Goal: Task Accomplishment & Management: Use online tool/utility

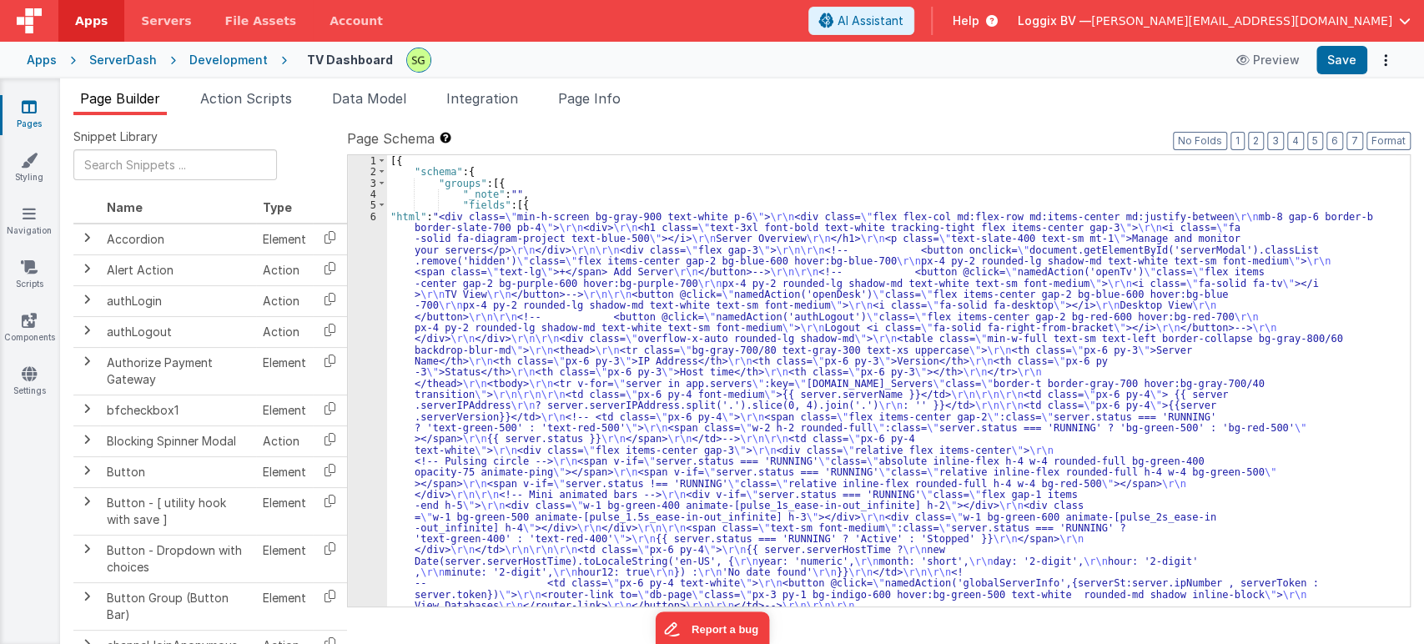
click at [372, 215] on div "6" at bounding box center [367, 578] width 39 height 734
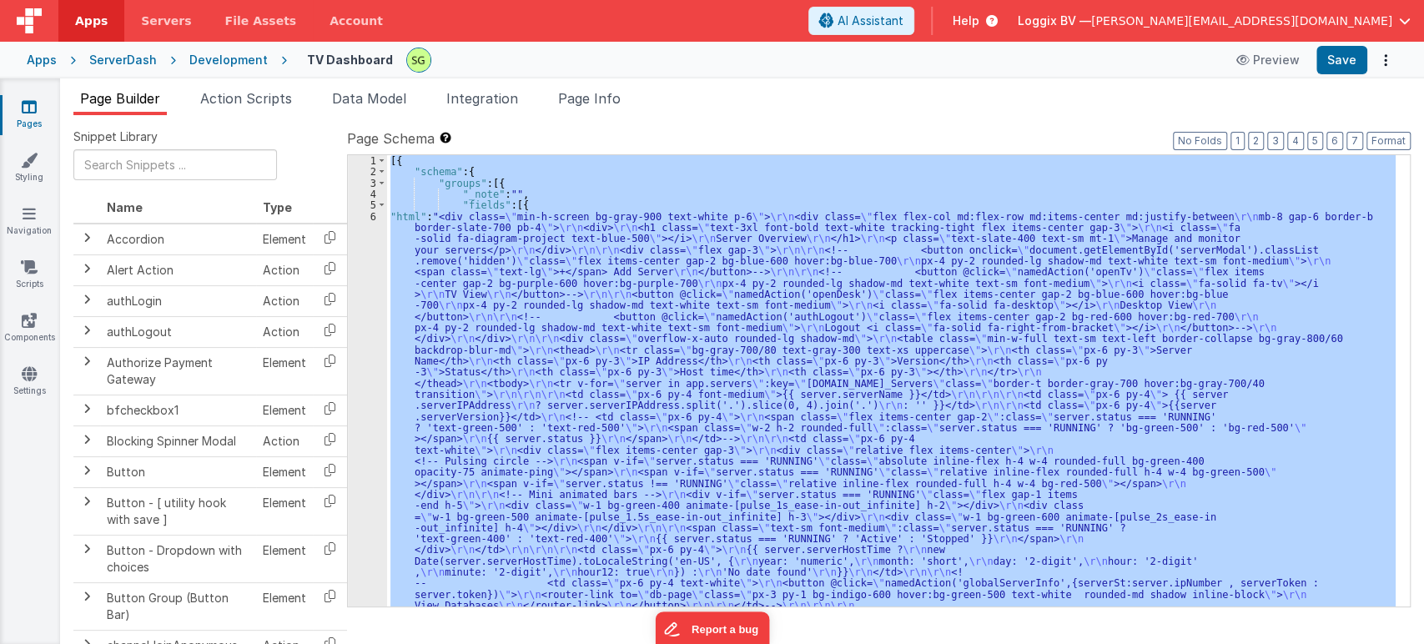
click at [372, 215] on div "6" at bounding box center [367, 578] width 39 height 734
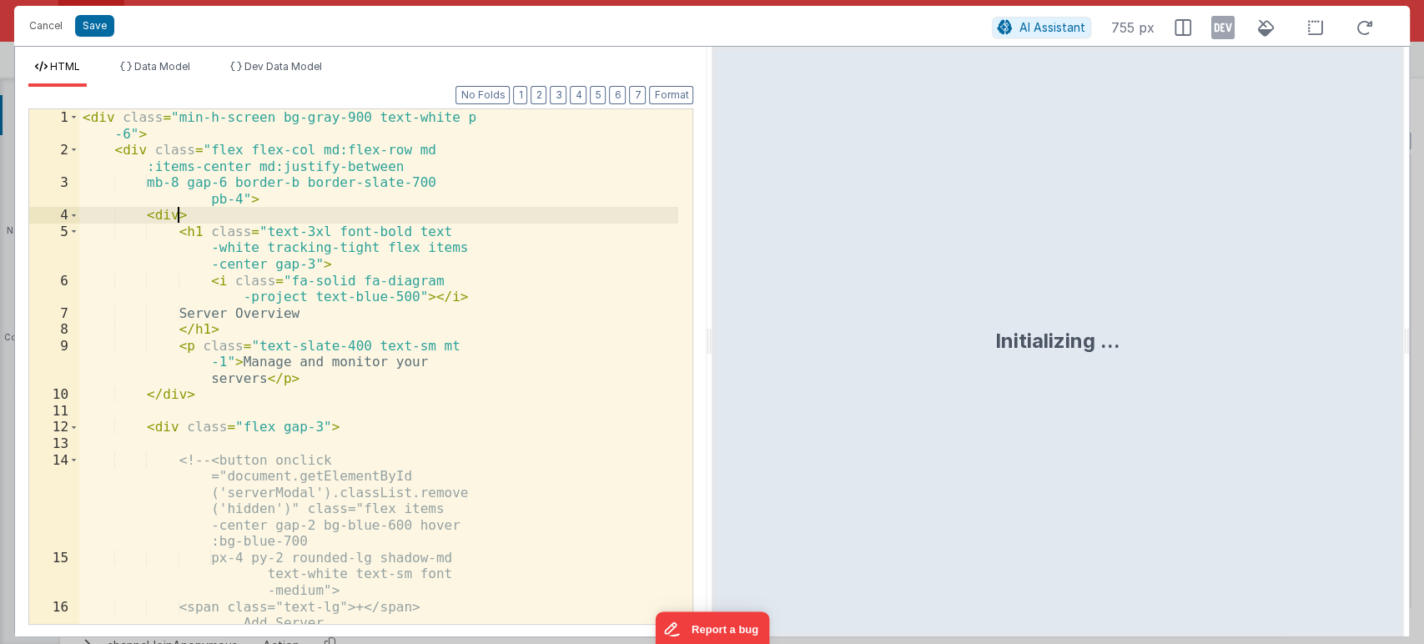
click at [372, 215] on div "< div class = "min-h-screen bg-gray-900 text-white p -6" > < div class = "flex …" at bounding box center [378, 391] width 599 height 564
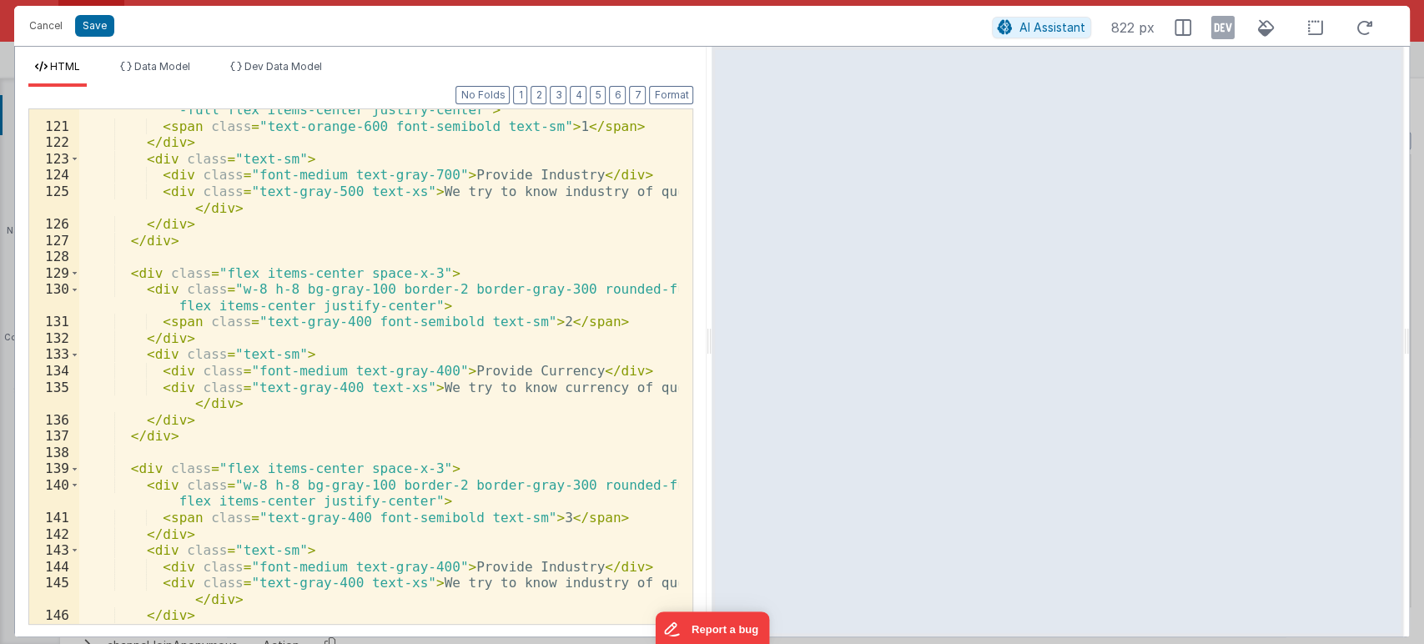
scroll to position [2422, 0]
click at [98, 22] on button "Save" at bounding box center [94, 26] width 39 height 22
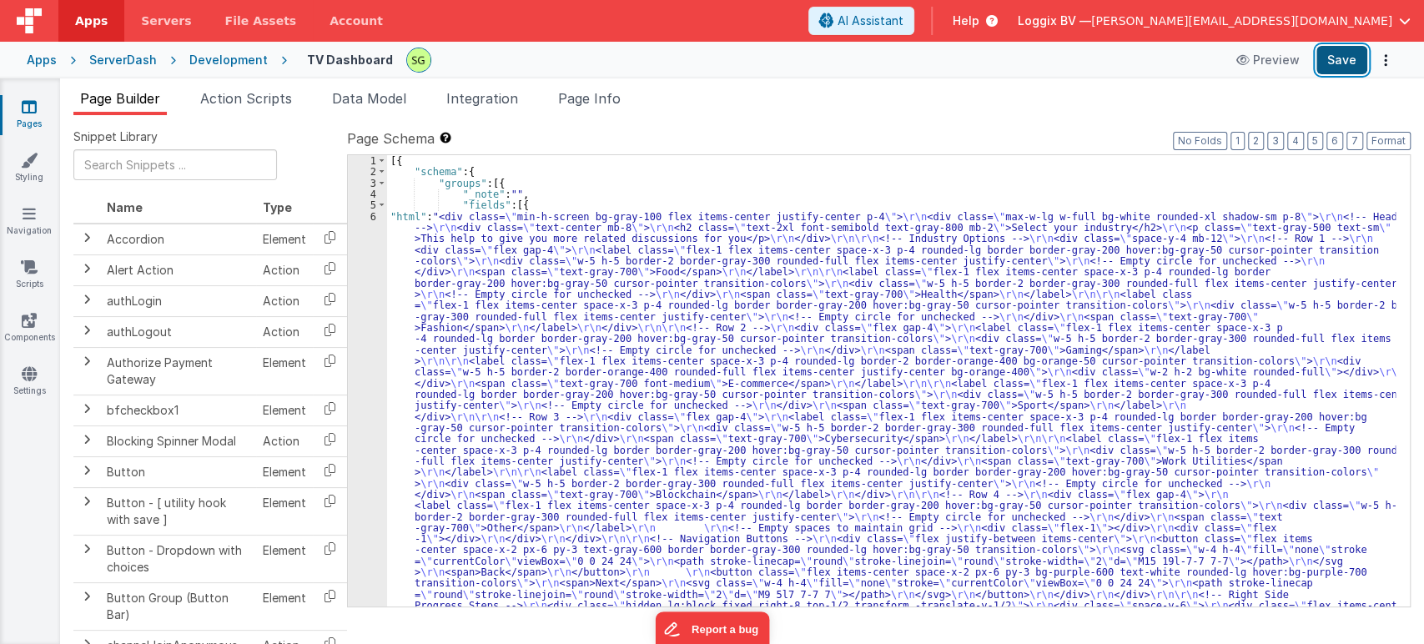
click at [1346, 66] on button "Save" at bounding box center [1341, 60] width 51 height 28
click at [371, 214] on div "6" at bounding box center [367, 461] width 39 height 501
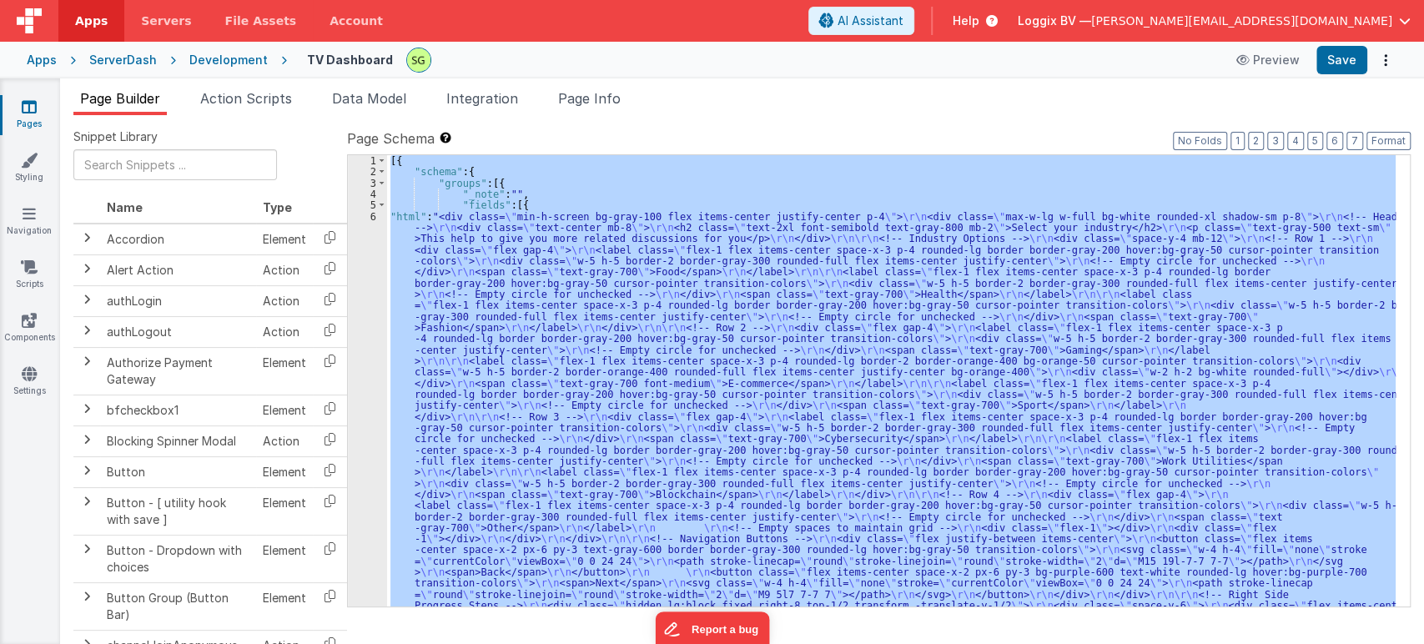
click at [371, 214] on div "6" at bounding box center [367, 461] width 39 height 501
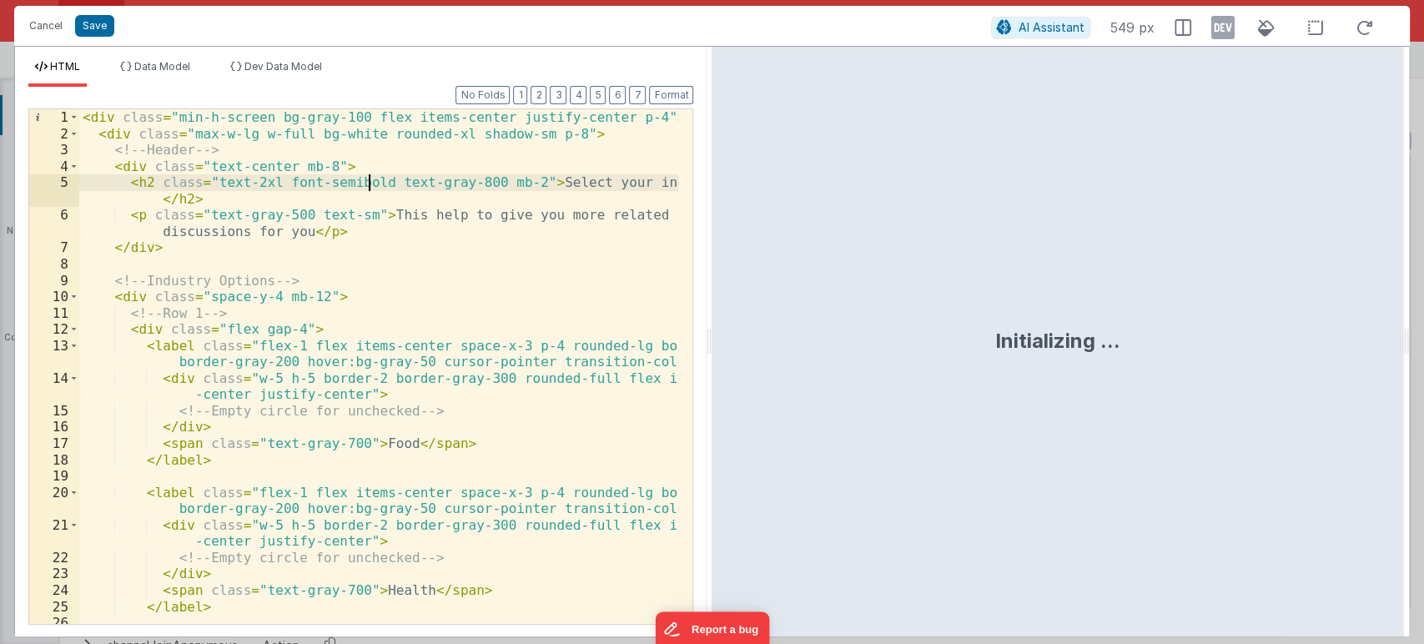
click at [371, 214] on div "< div class = "min-h-screen bg-gray-100 flex items-center justify-center p-4" >…" at bounding box center [379, 391] width 600 height 564
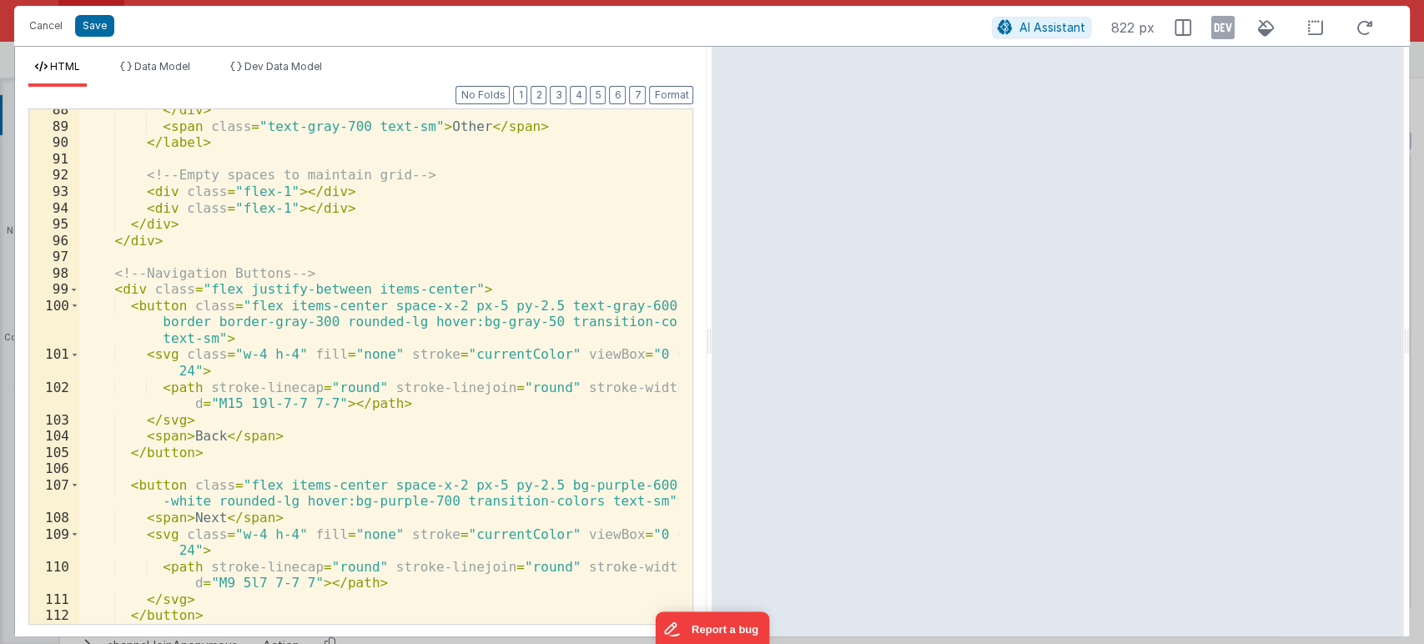
scroll to position [1785, 0]
click at [107, 20] on button "Save" at bounding box center [94, 26] width 39 height 22
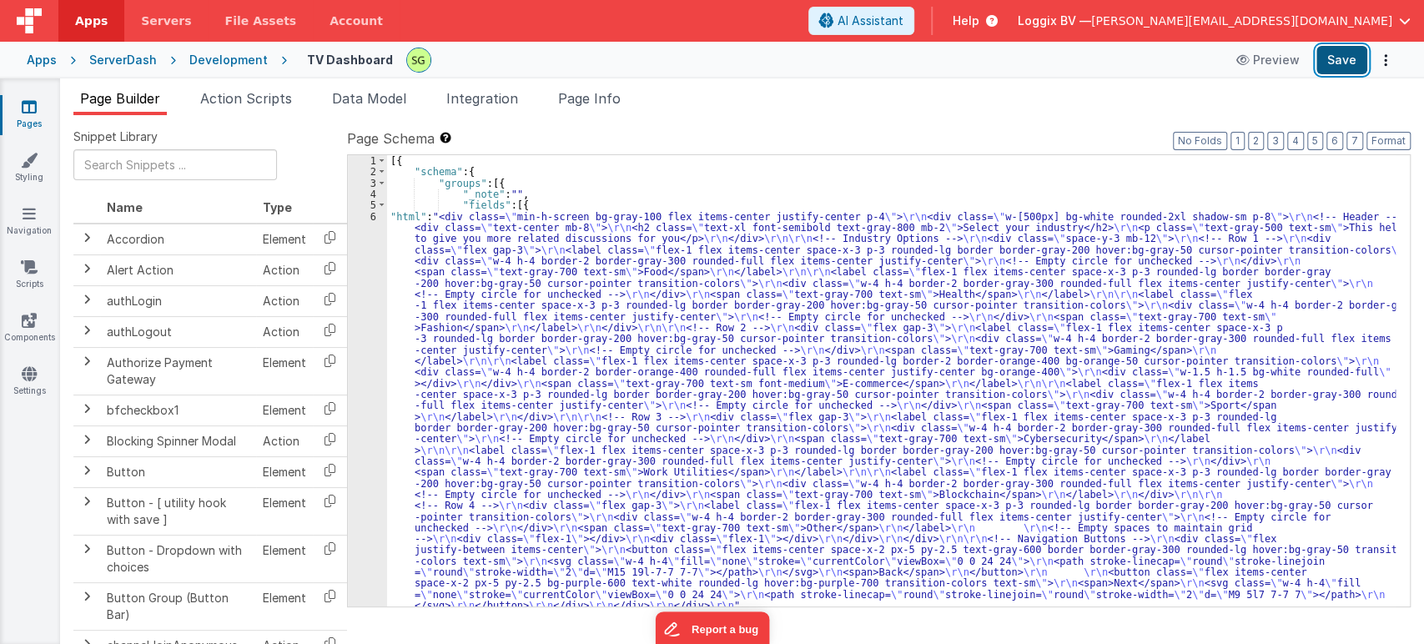
click at [1336, 52] on button "Save" at bounding box center [1341, 60] width 51 height 28
click at [371, 214] on div "6" at bounding box center [367, 411] width 39 height 400
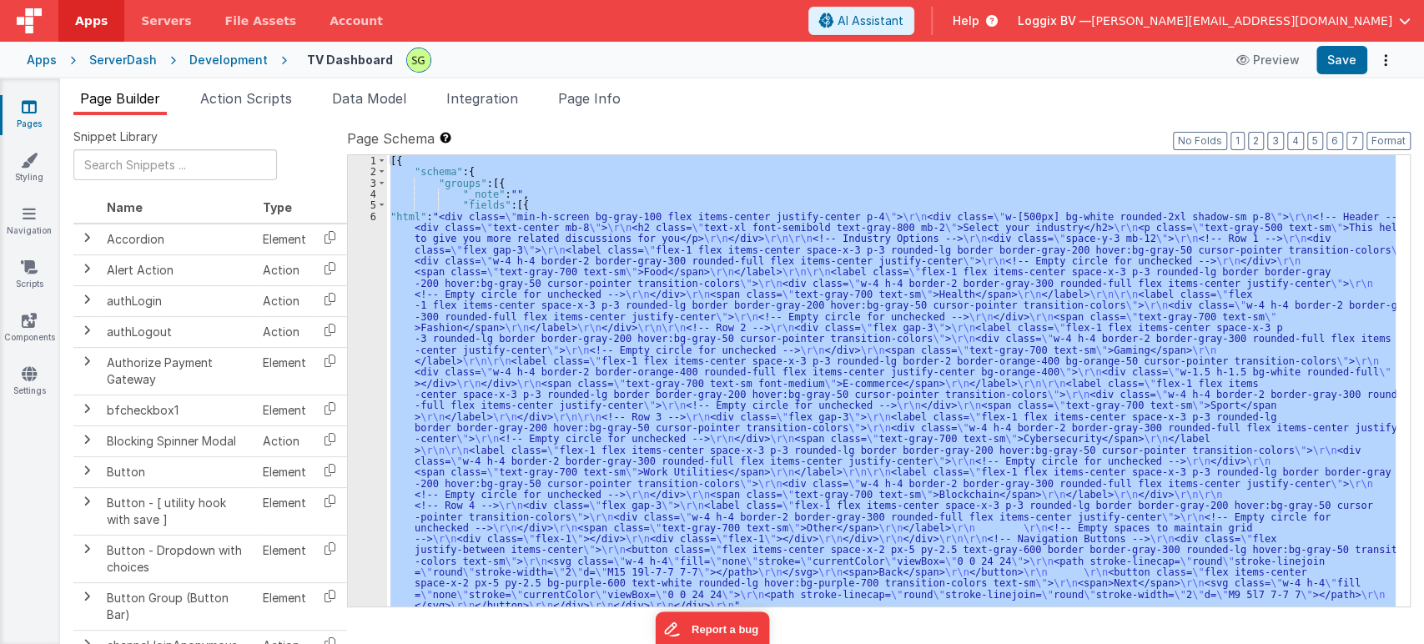
click at [371, 214] on div "6" at bounding box center [367, 411] width 39 height 400
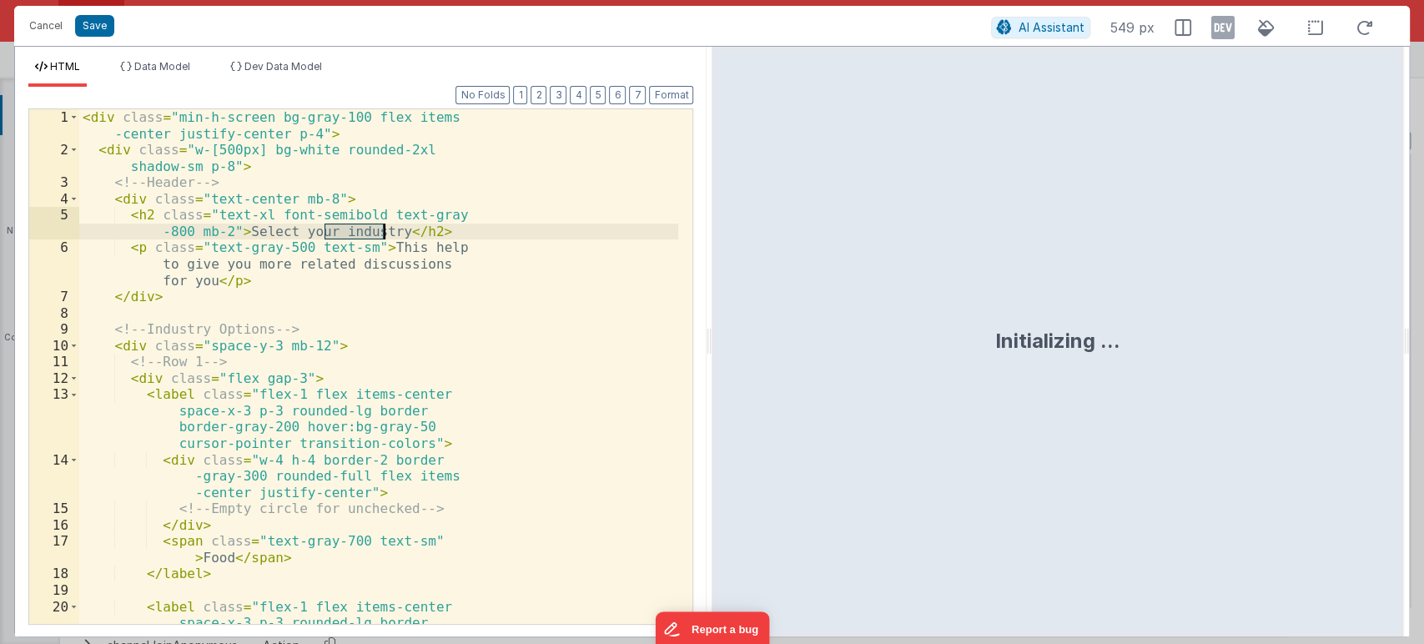
click at [371, 214] on div "< div class = "min-h-screen bg-gray-100 flex items -center justify-center p-4" …" at bounding box center [378, 415] width 599 height 612
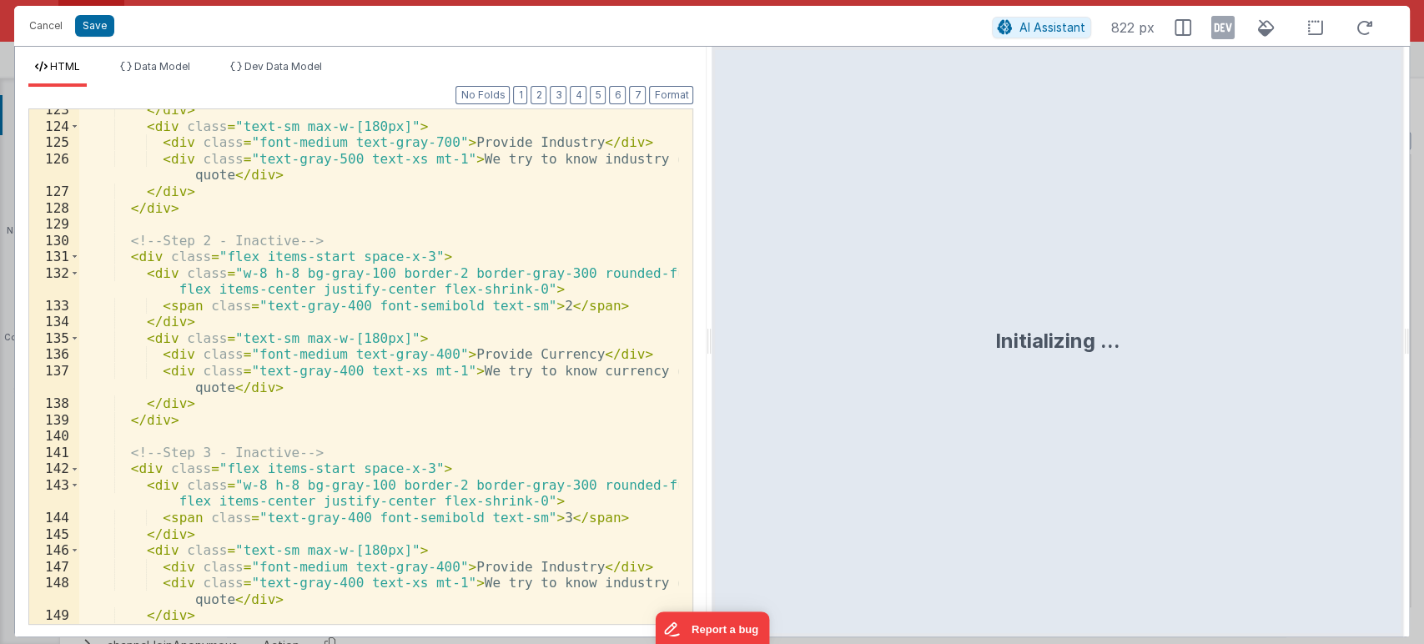
scroll to position [2503, 0]
click at [100, 20] on button "Save" at bounding box center [94, 26] width 39 height 22
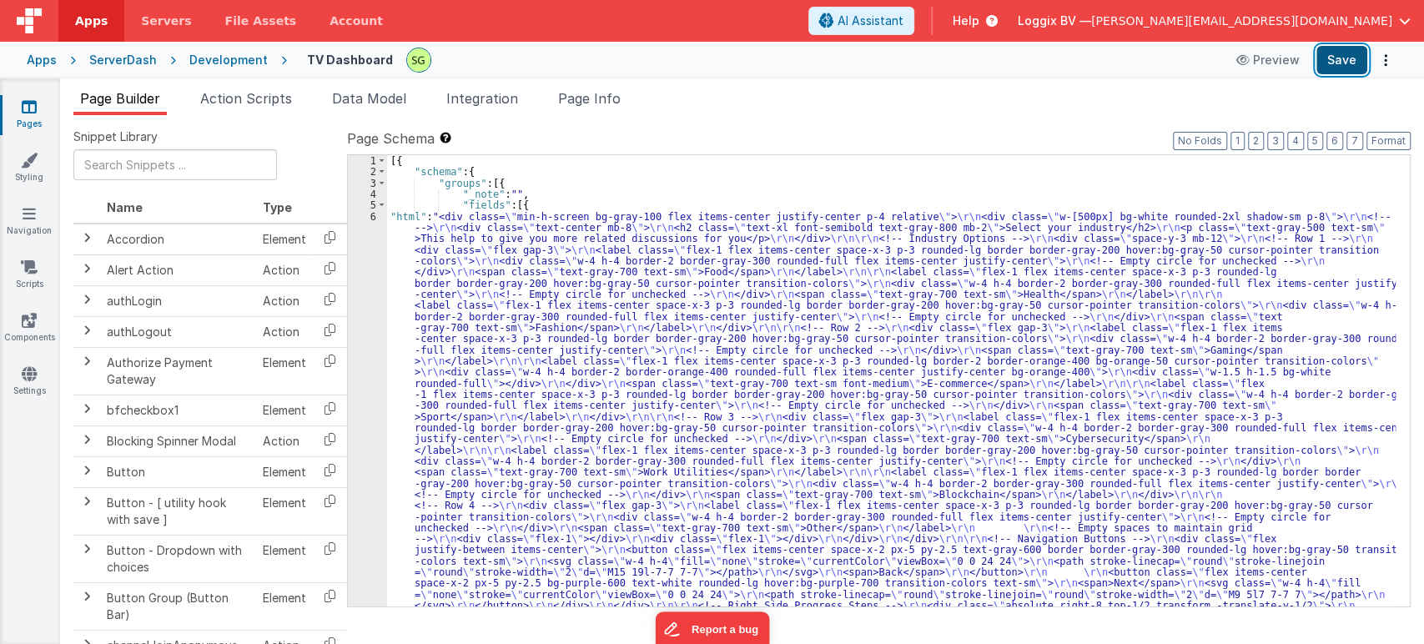
click at [1350, 69] on button "Save" at bounding box center [1341, 60] width 51 height 28
click at [373, 214] on div "6" at bounding box center [367, 472] width 39 height 523
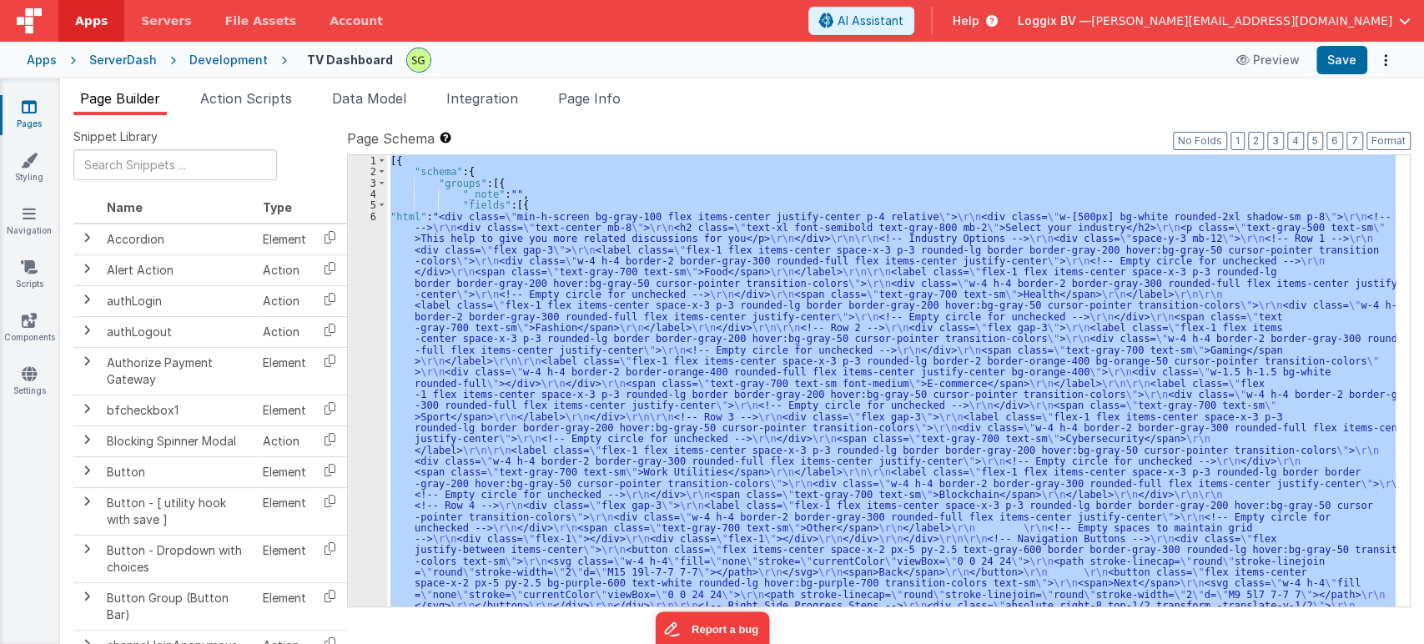
click at [373, 214] on div "6" at bounding box center [367, 472] width 39 height 523
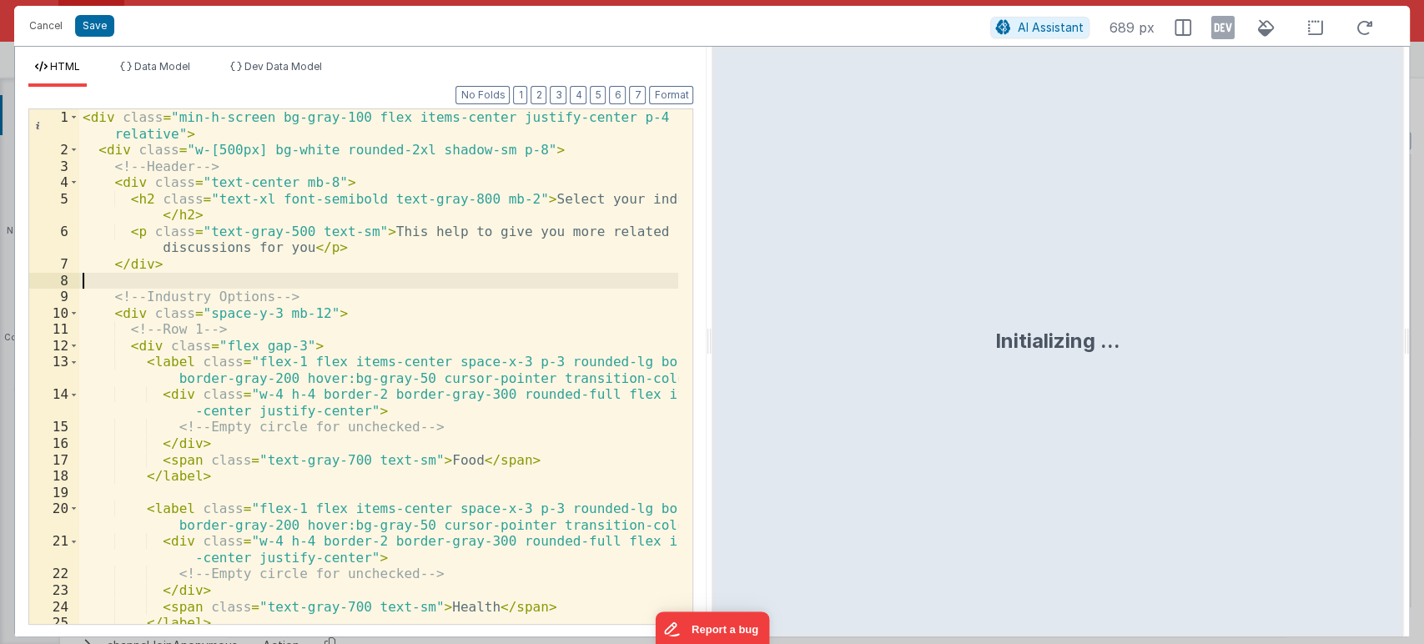
click at [511, 285] on div "< div class = "min-h-screen bg-gray-100 flex items-center justify-center p-4 re…" at bounding box center [379, 391] width 600 height 564
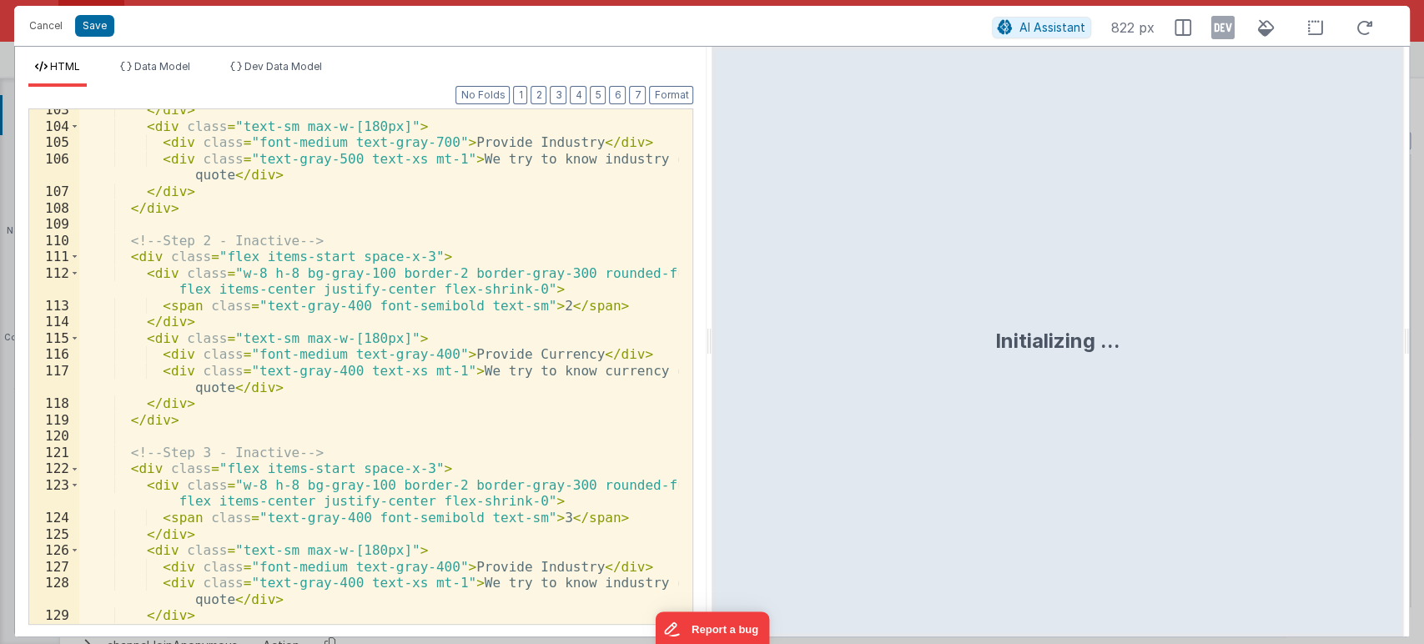
scroll to position [2177, 0]
click at [97, 31] on button "Save" at bounding box center [94, 26] width 39 height 22
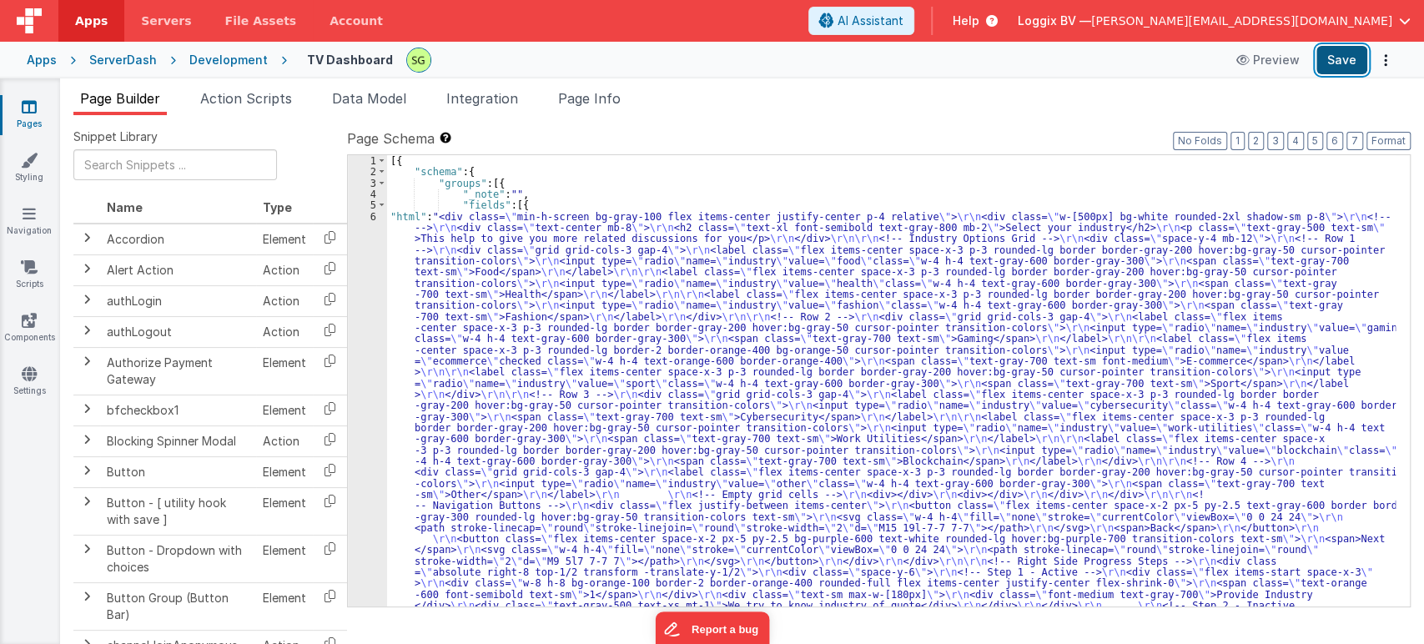
click at [1357, 54] on button "Save" at bounding box center [1341, 60] width 51 height 28
click at [1331, 51] on button "Save" at bounding box center [1341, 60] width 51 height 28
click at [374, 214] on div "6" at bounding box center [367, 450] width 39 height 478
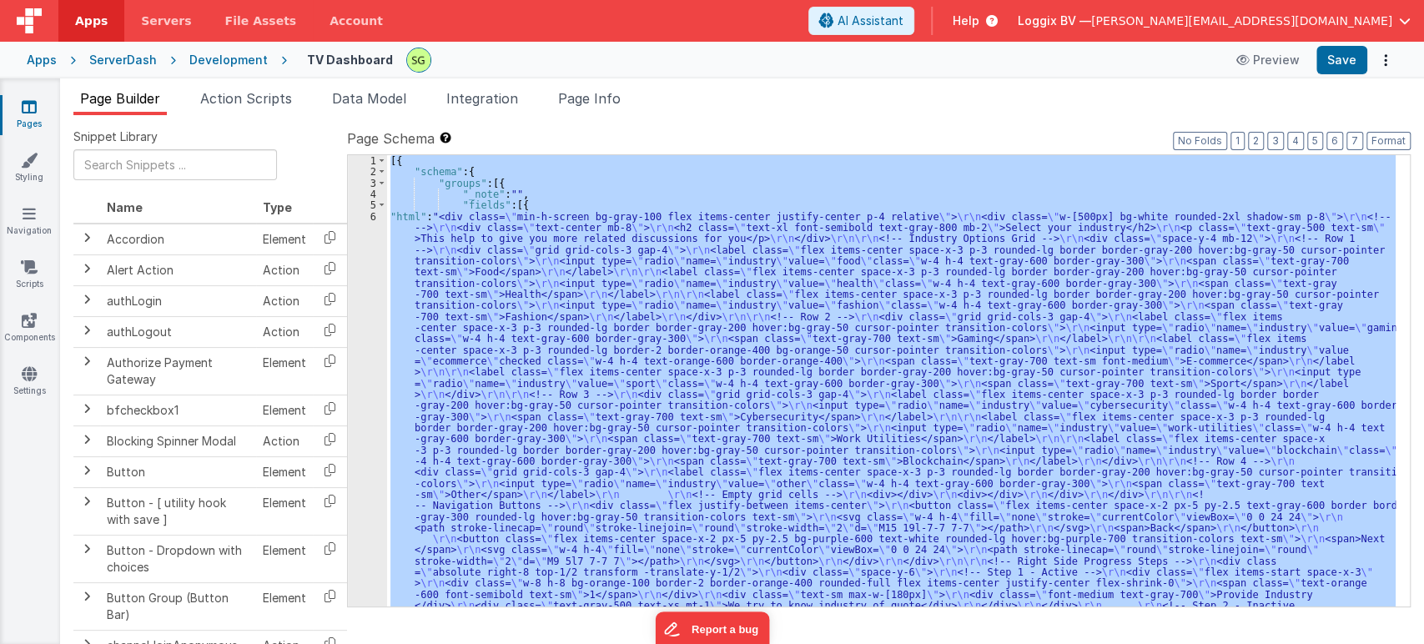
click at [374, 214] on div "6" at bounding box center [367, 450] width 39 height 478
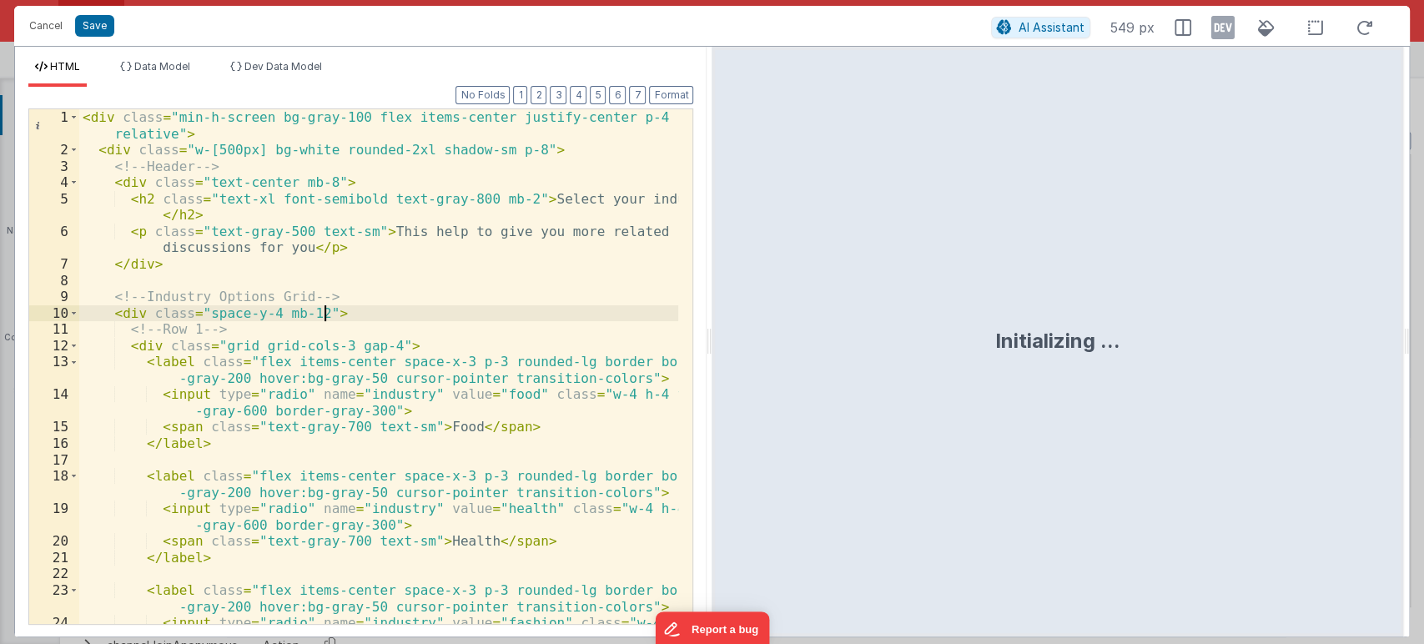
click at [578, 320] on div "< div class = "min-h-screen bg-gray-100 flex items-center justify-center p-4 re…" at bounding box center [379, 399] width 600 height 580
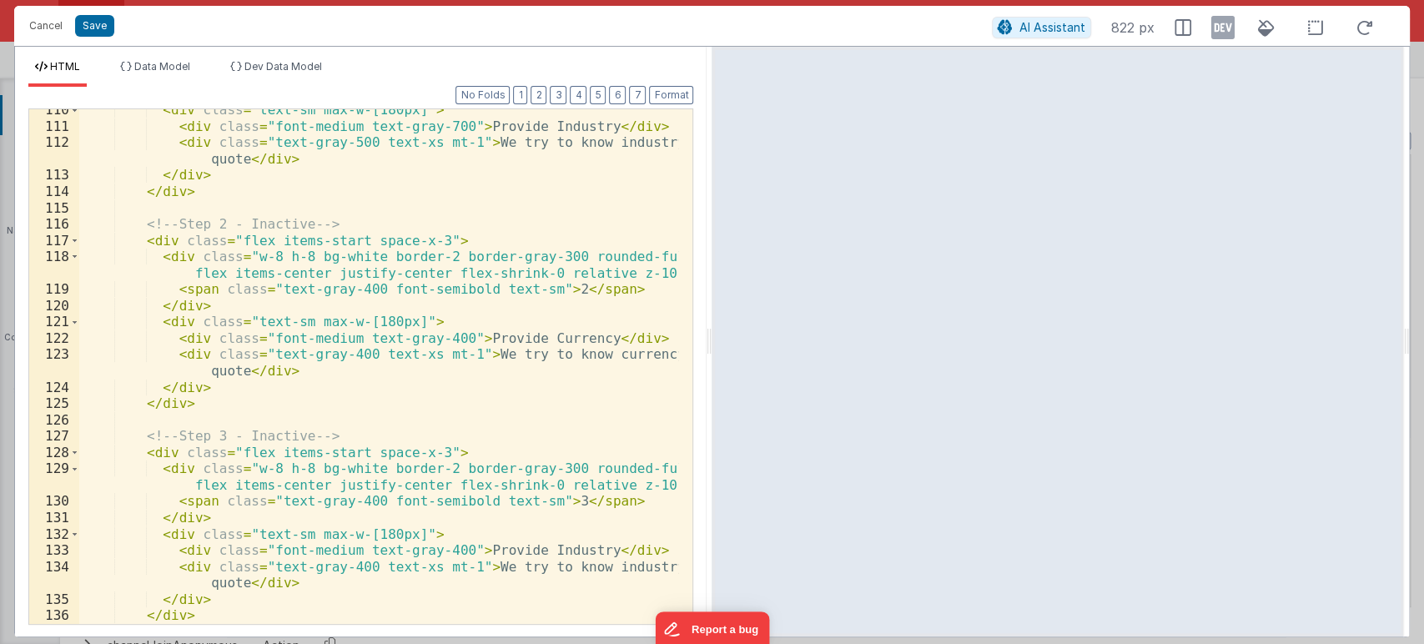
scroll to position [2308, 0]
click at [96, 30] on button "Save" at bounding box center [94, 26] width 39 height 22
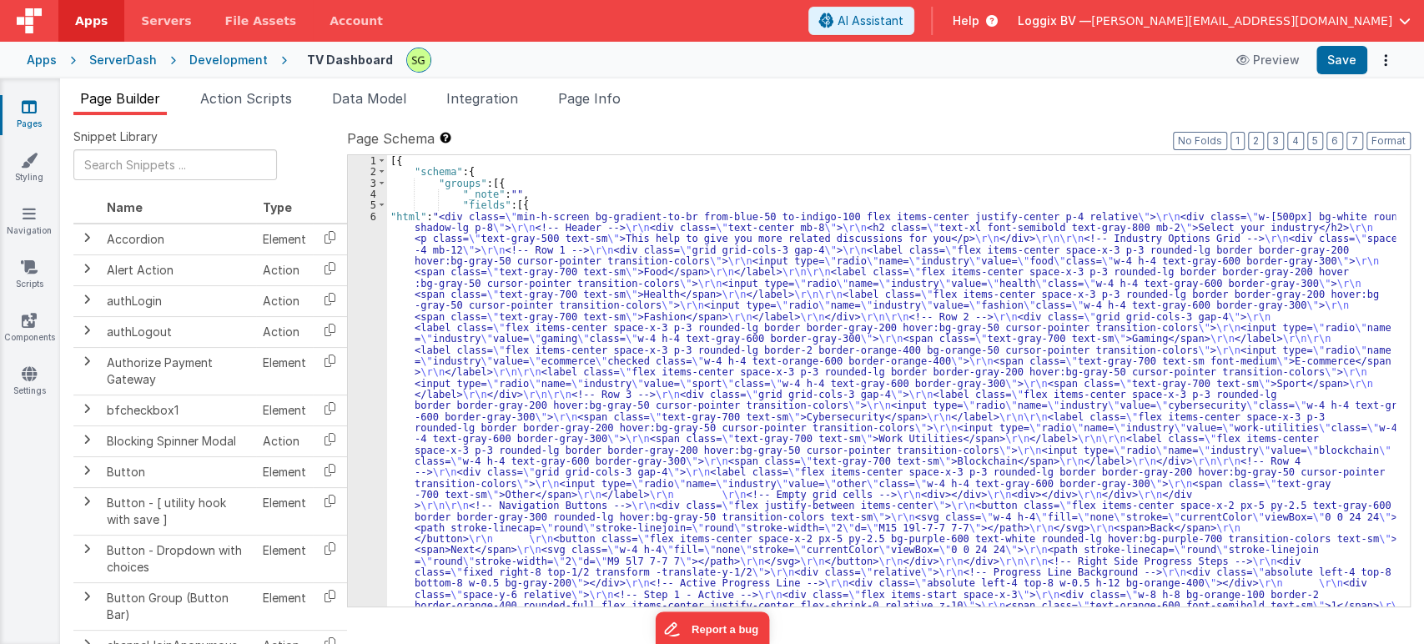
click at [372, 214] on div "6" at bounding box center [367, 461] width 39 height 501
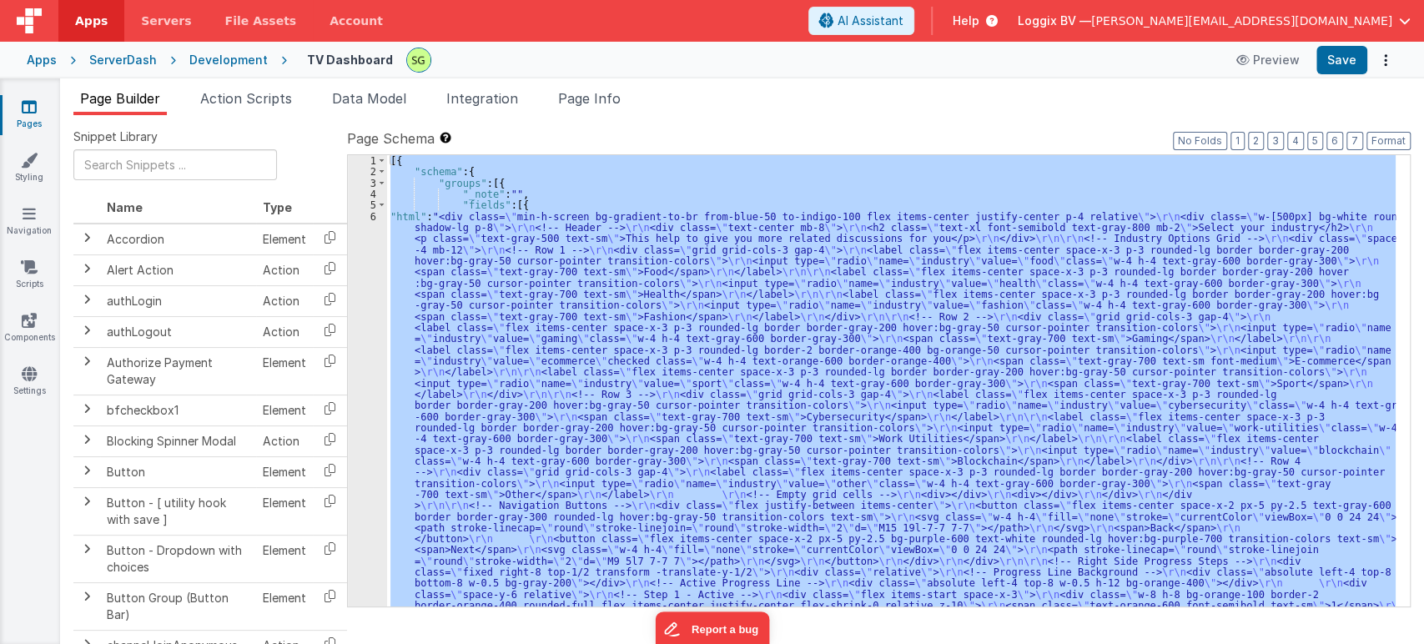
click at [372, 214] on div "6" at bounding box center [367, 461] width 39 height 501
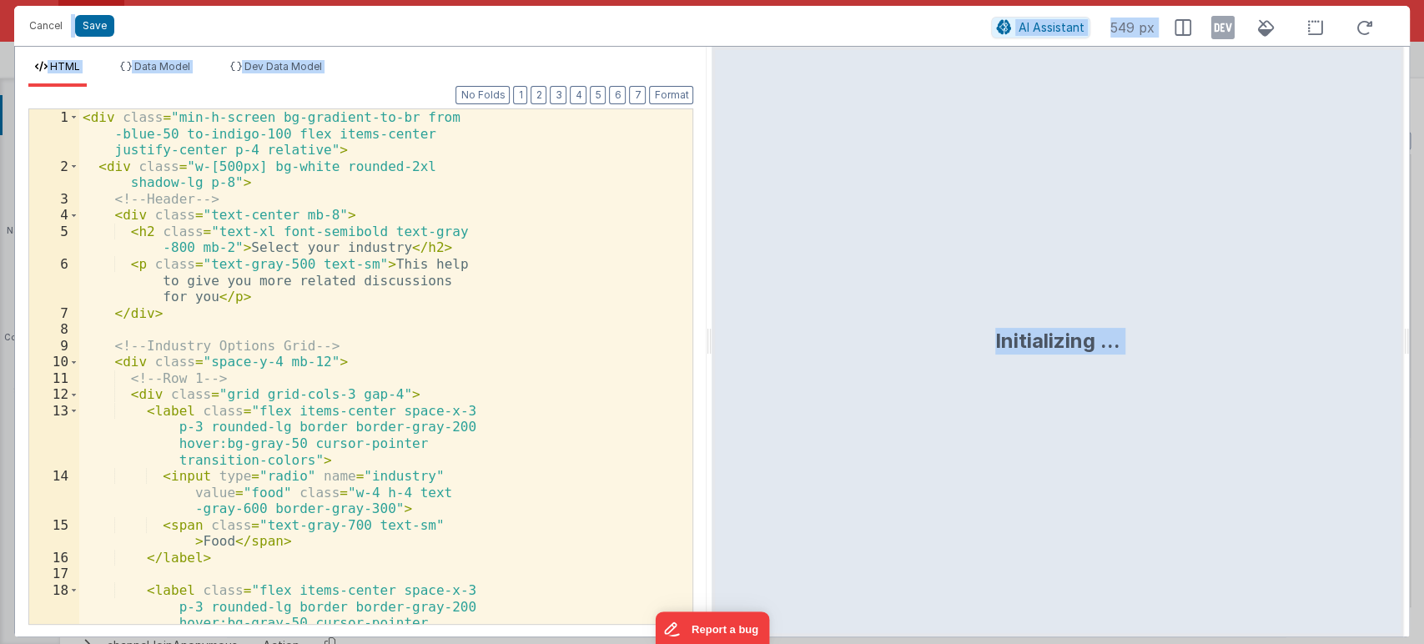
click at [372, 214] on div "< div class = "min-h-screen bg-gradient-to-br from -blue-50 to-indigo-100 flex …" at bounding box center [378, 423] width 599 height 629
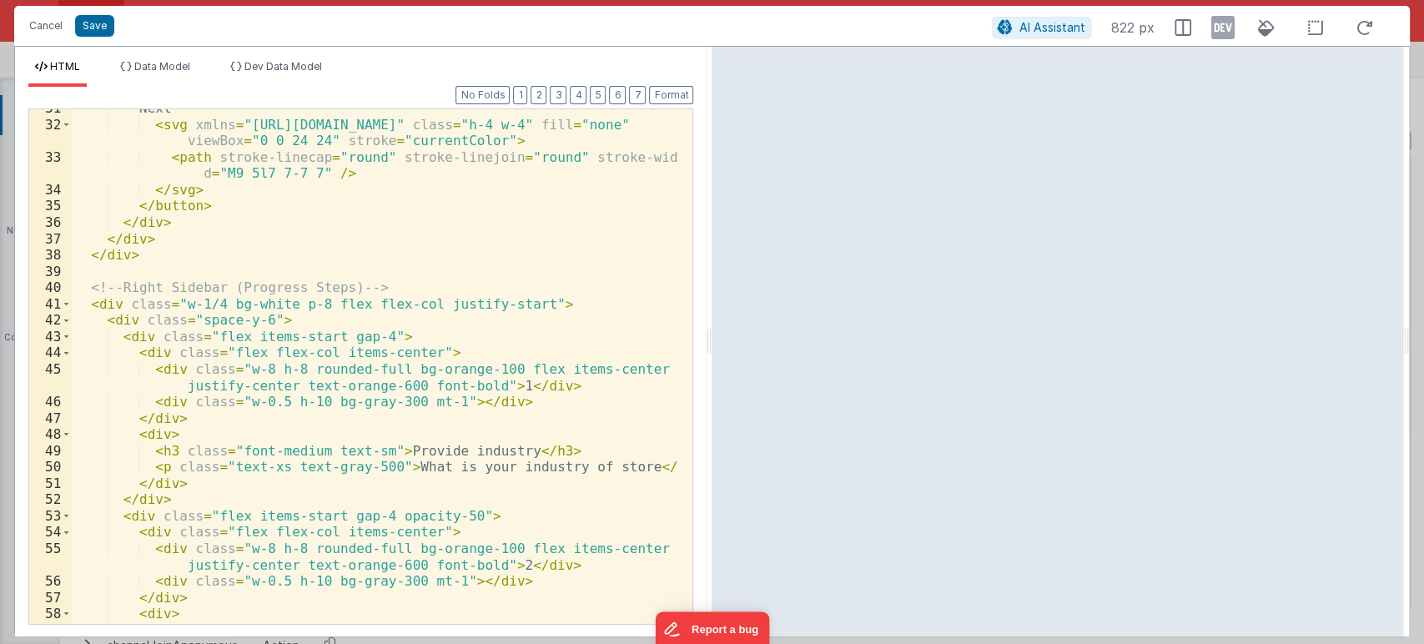
scroll to position [662, 0]
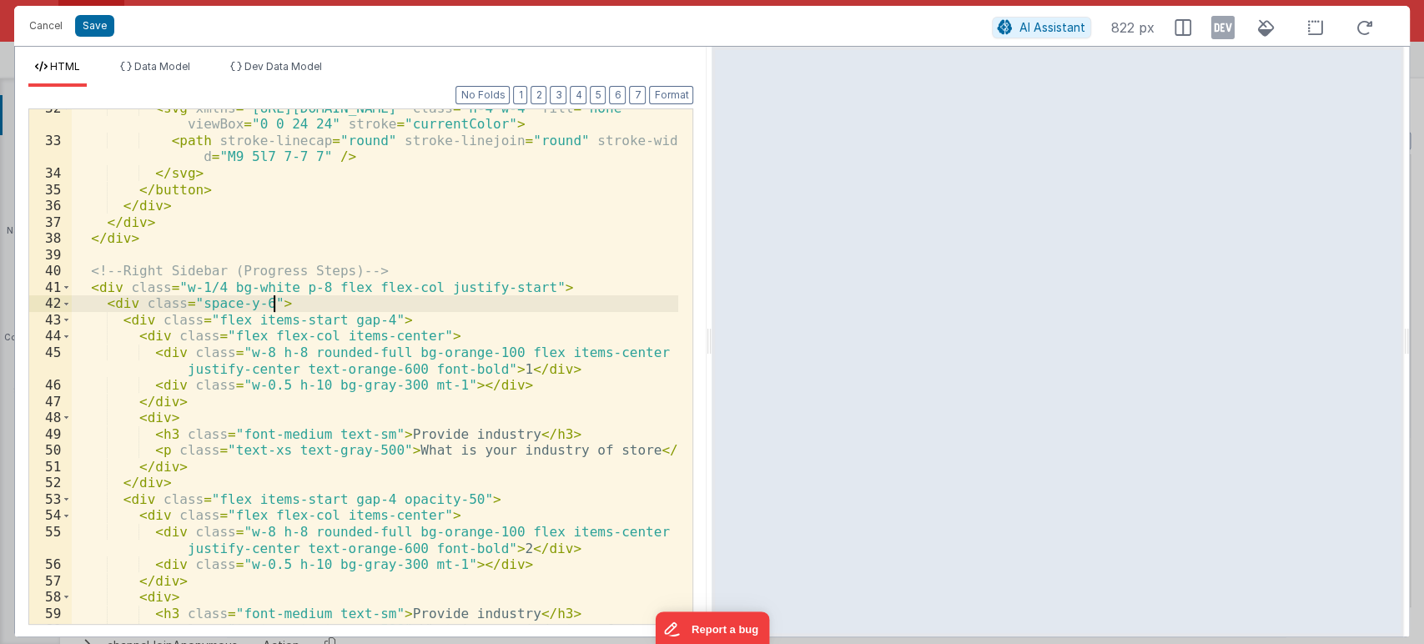
click at [502, 303] on div "< svg xmlns = "[URL][DOMAIN_NAME]" class = "h-4 w-4" fill = "none" viewBox = "0…" at bounding box center [375, 382] width 607 height 564
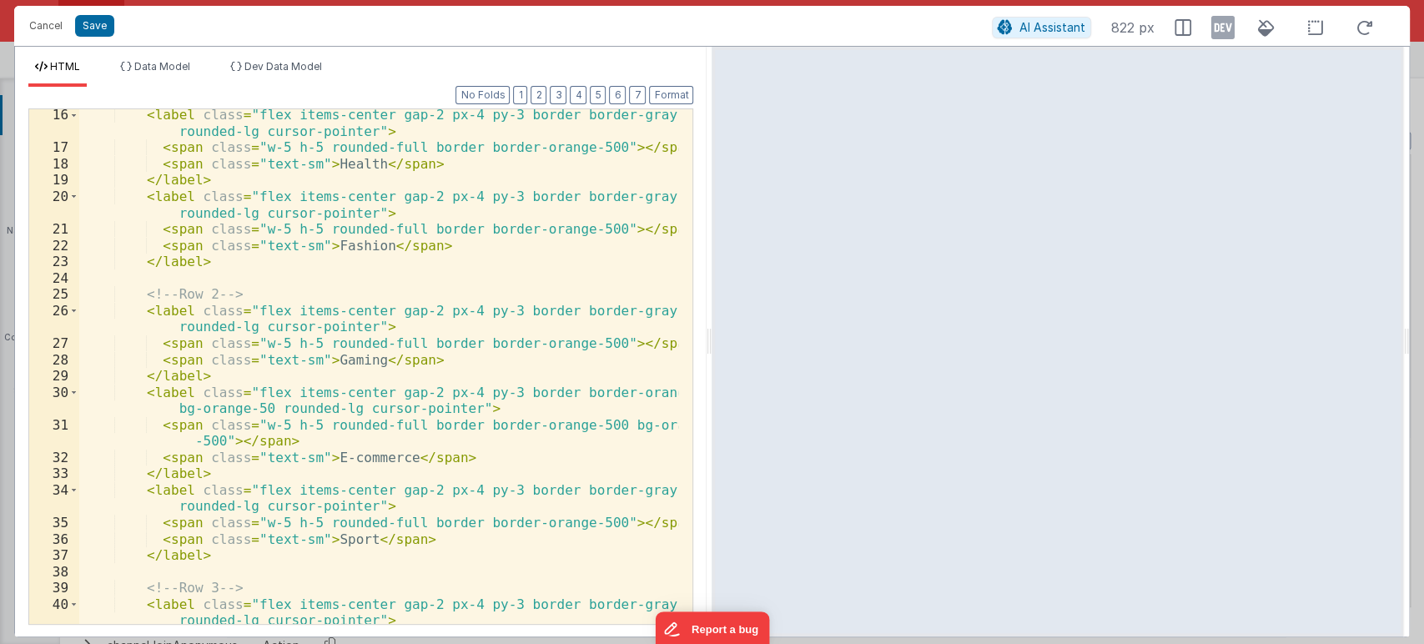
scroll to position [258, 0]
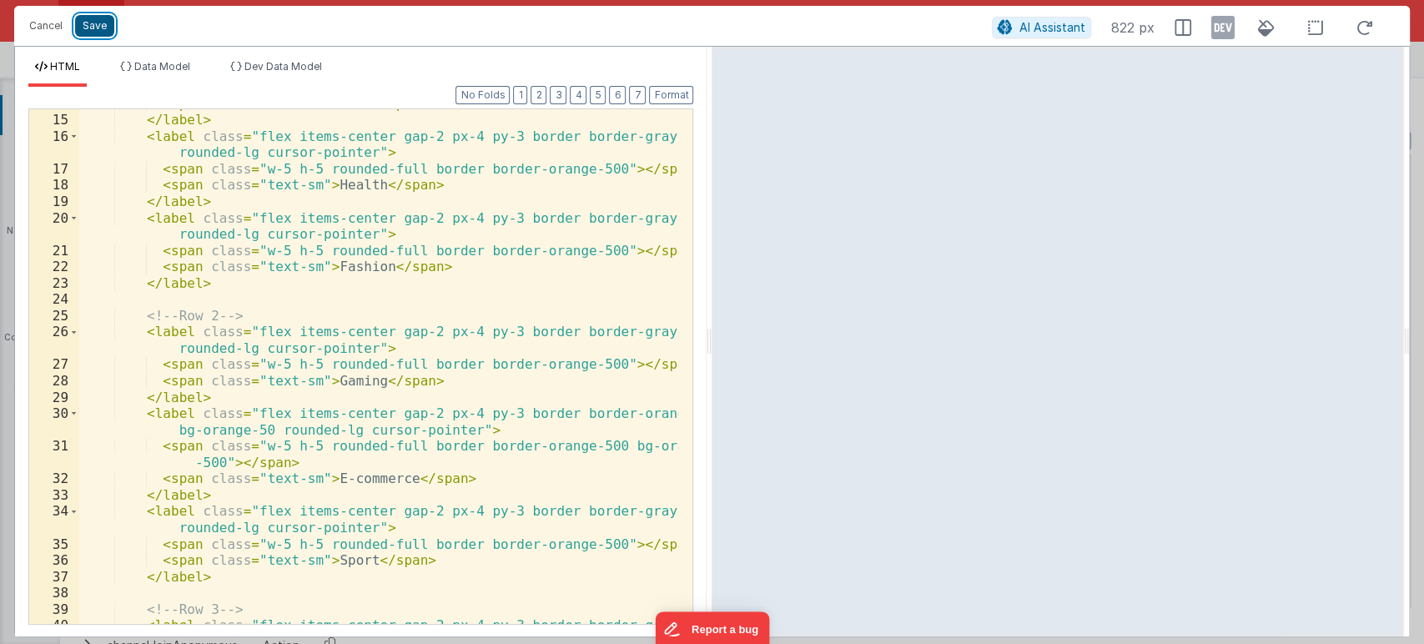
click at [93, 28] on button "Save" at bounding box center [94, 26] width 39 height 22
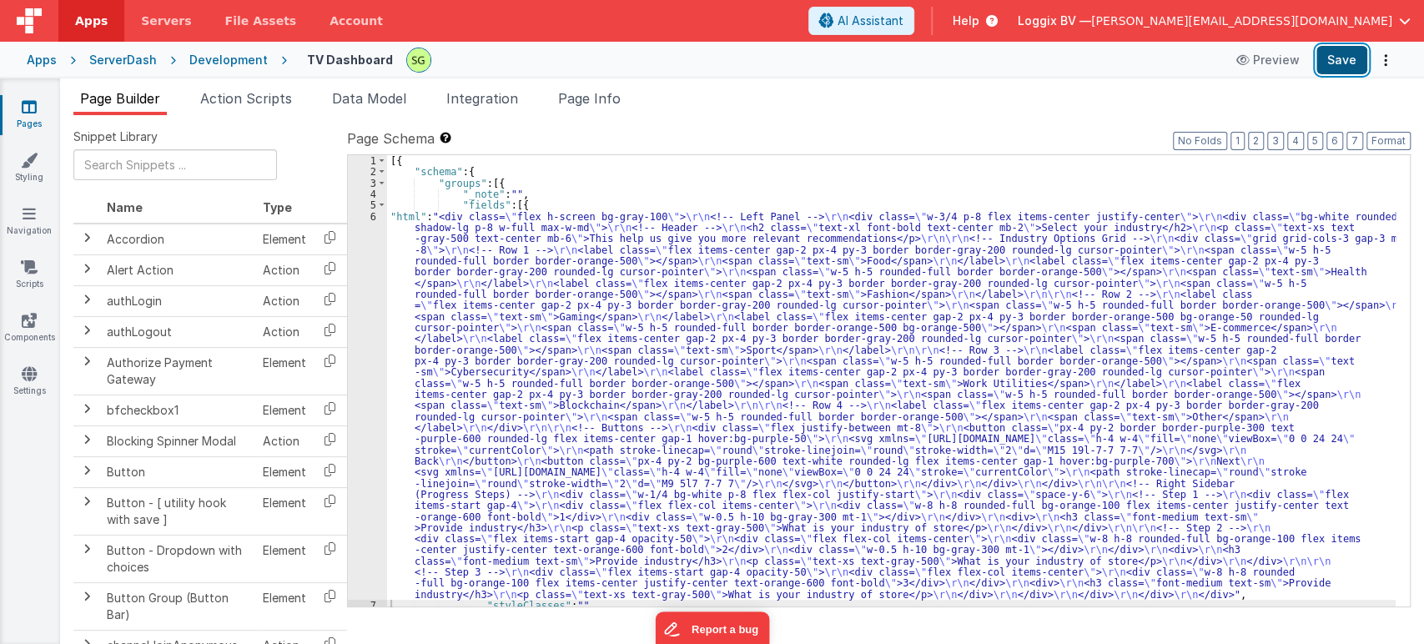
click at [1350, 58] on button "Save" at bounding box center [1341, 60] width 51 height 28
